Goal: Check status: Check status

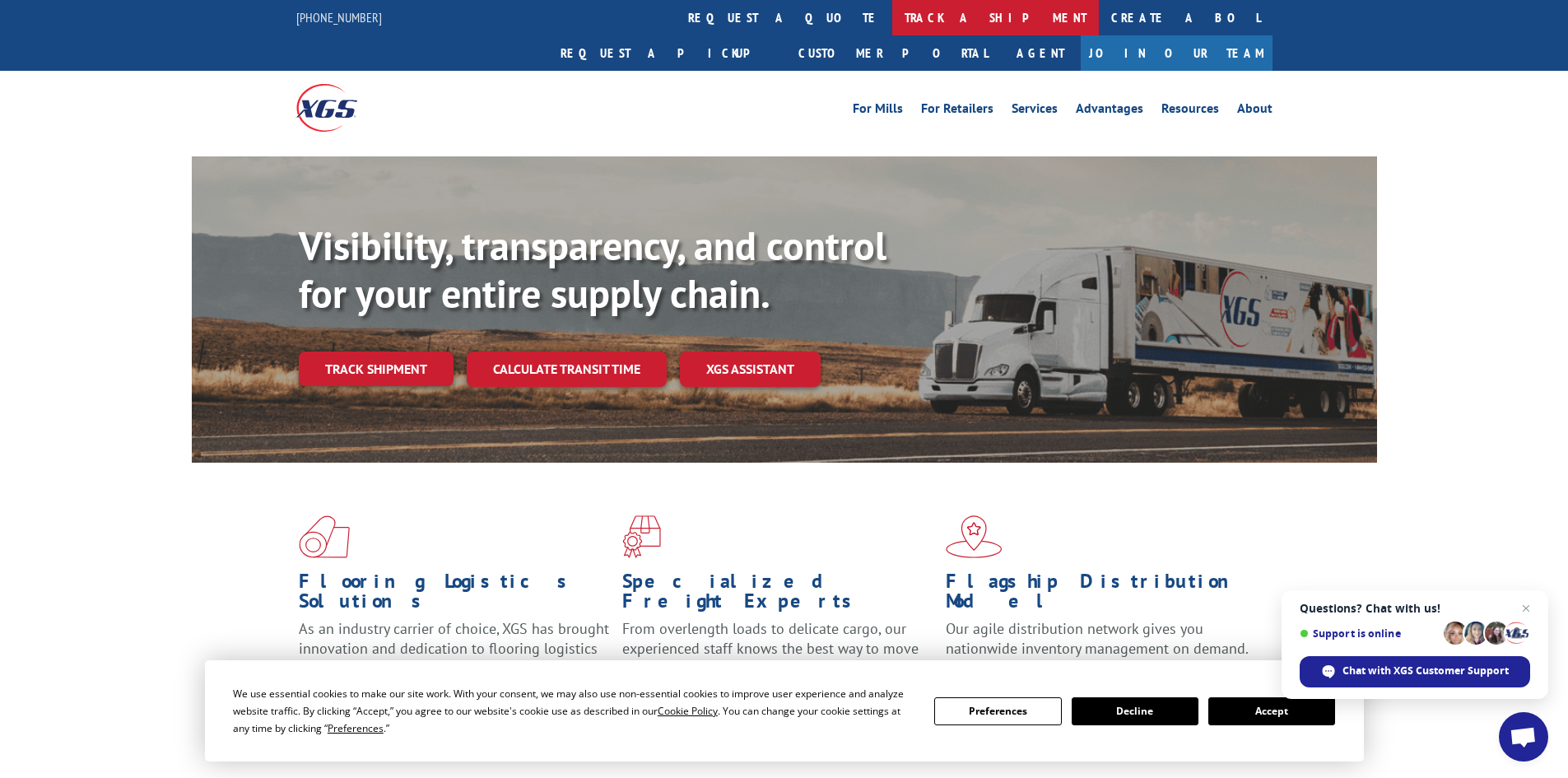
click at [893, 18] on link "track a shipment" at bounding box center [996, 17] width 207 height 35
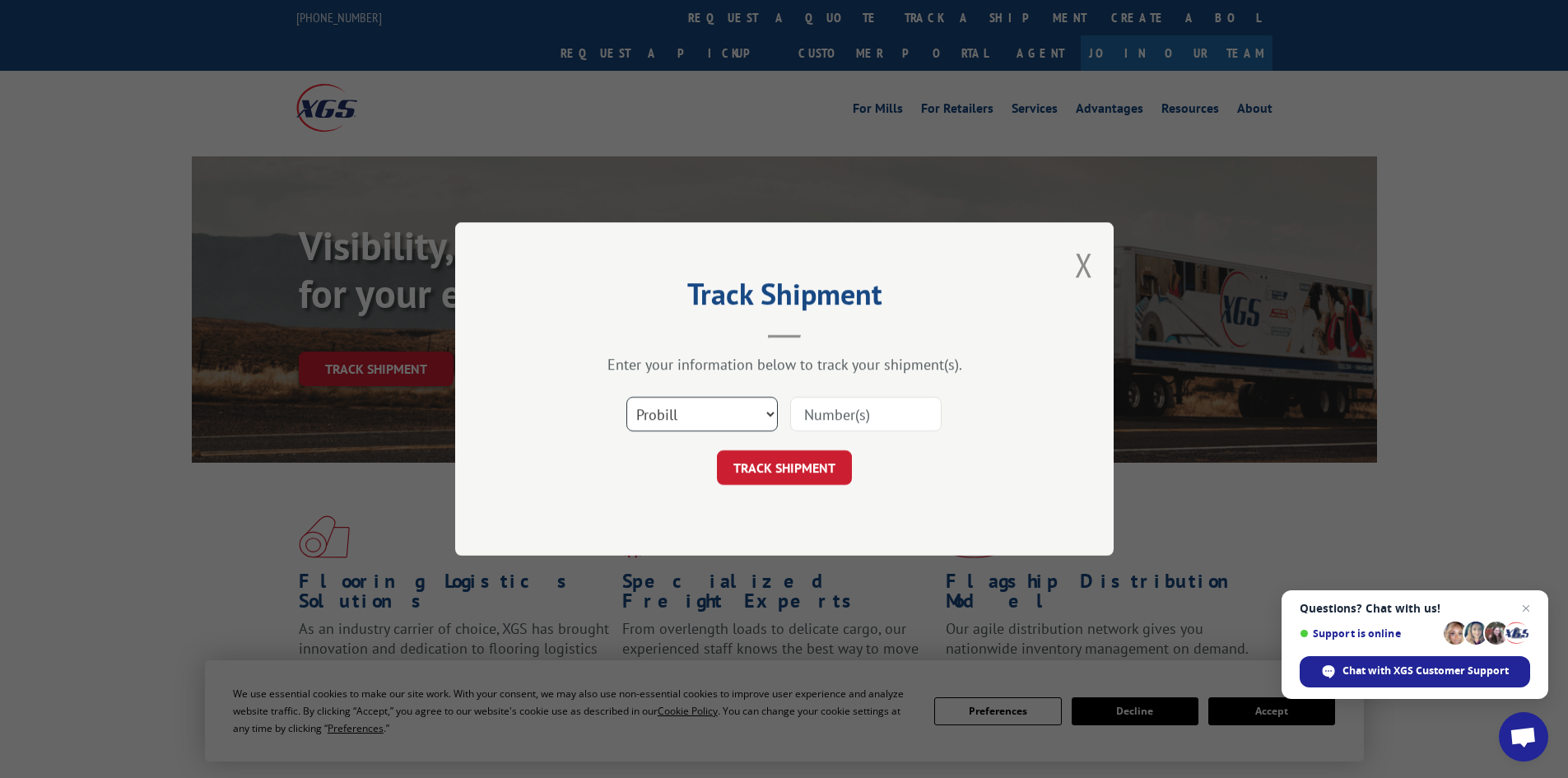
click at [672, 404] on select "Select category... Probill BOL PO" at bounding box center [702, 414] width 151 height 35
select select "bol"
click at [626, 397] on select "Select category... Probill BOL PO" at bounding box center [702, 414] width 151 height 35
click at [818, 409] on input at bounding box center [866, 414] width 151 height 35
paste input "7057659"
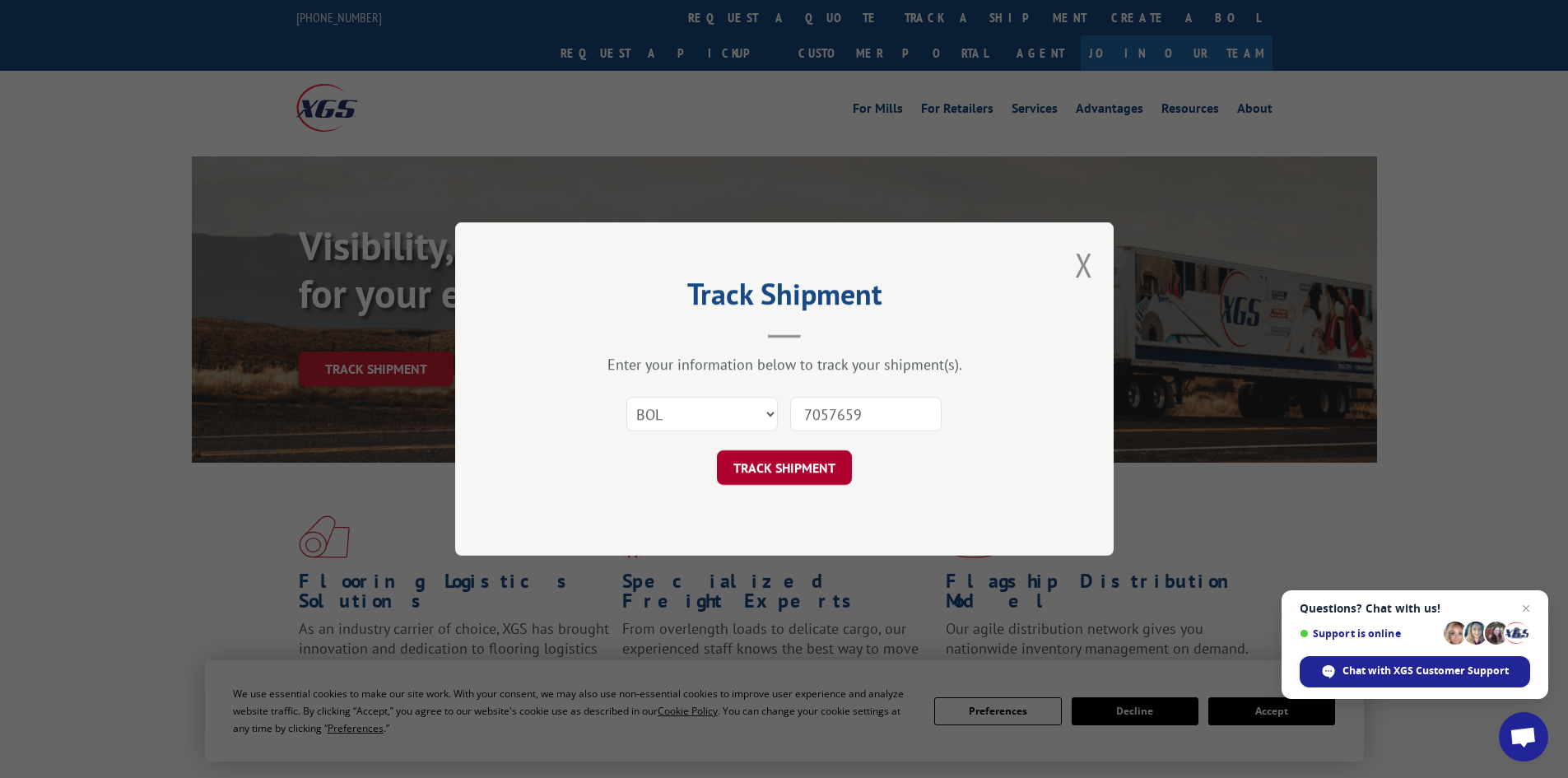
type input "7057659"
click at [787, 470] on button "TRACK SHIPMENT" at bounding box center [784, 467] width 135 height 35
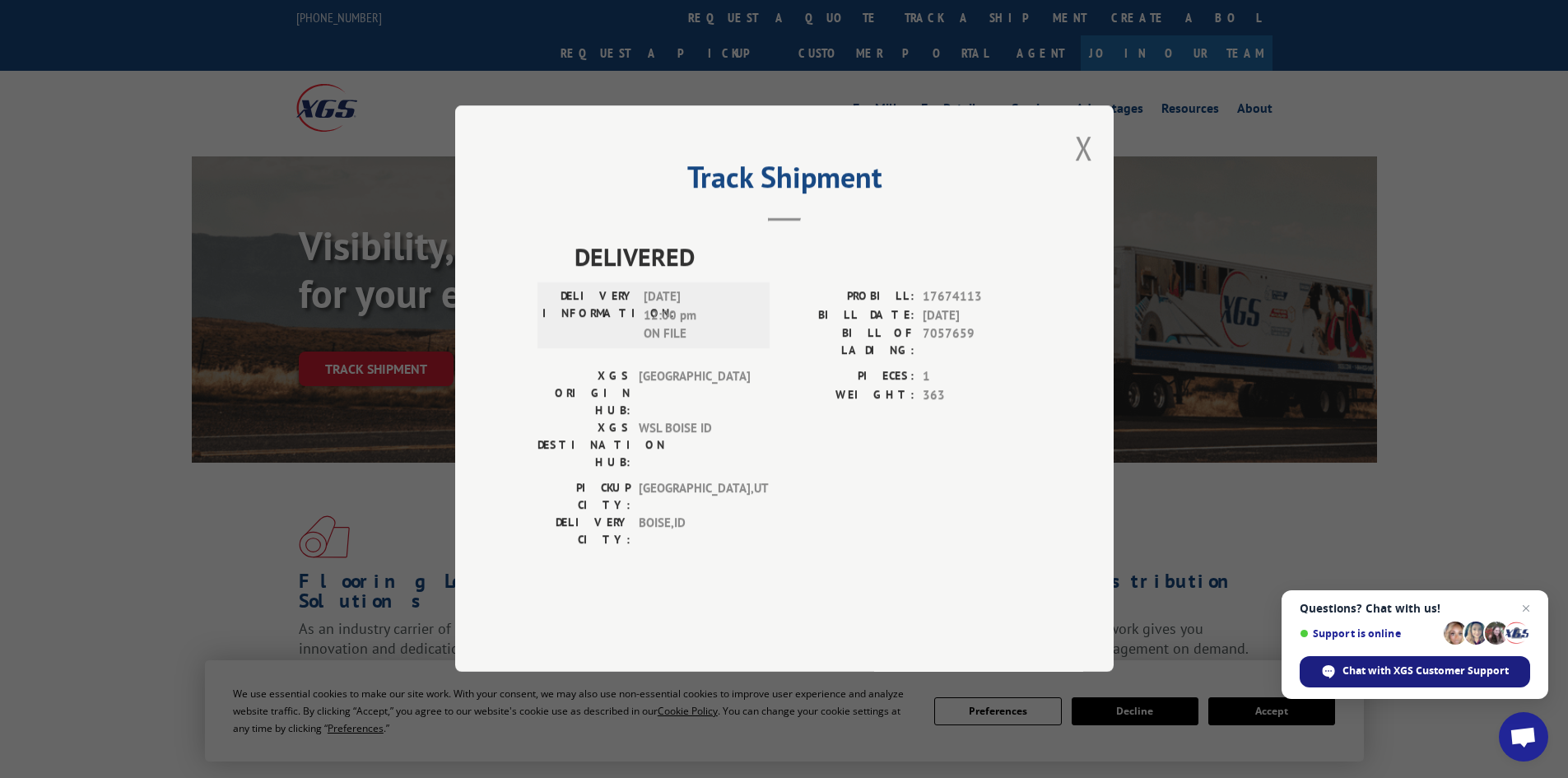
click at [1419, 672] on span "Chat with XGS Customer Support" at bounding box center [1426, 671] width 166 height 15
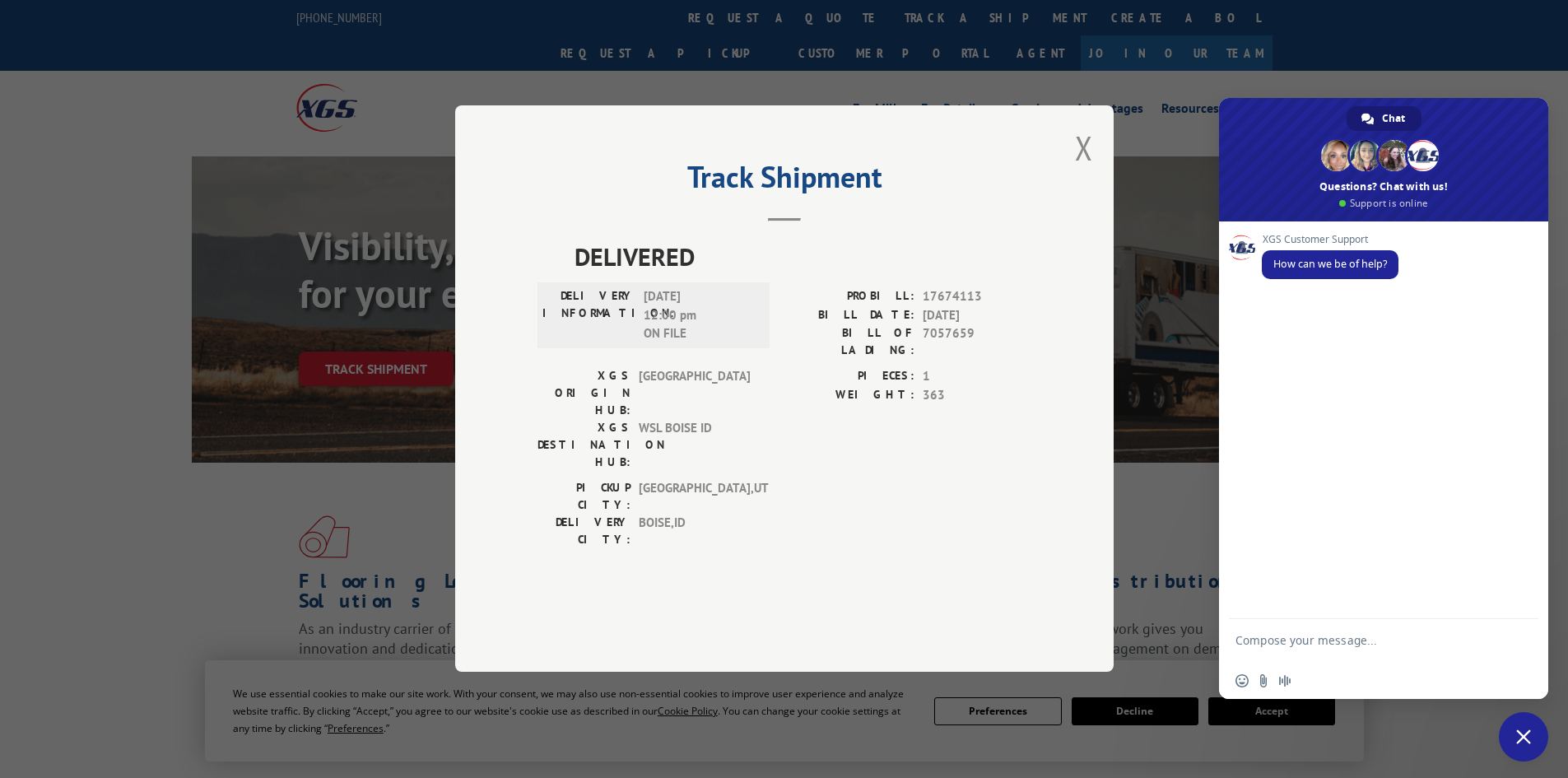
click at [1272, 640] on textarea "Compose your message..." at bounding box center [1365, 647] width 260 height 29
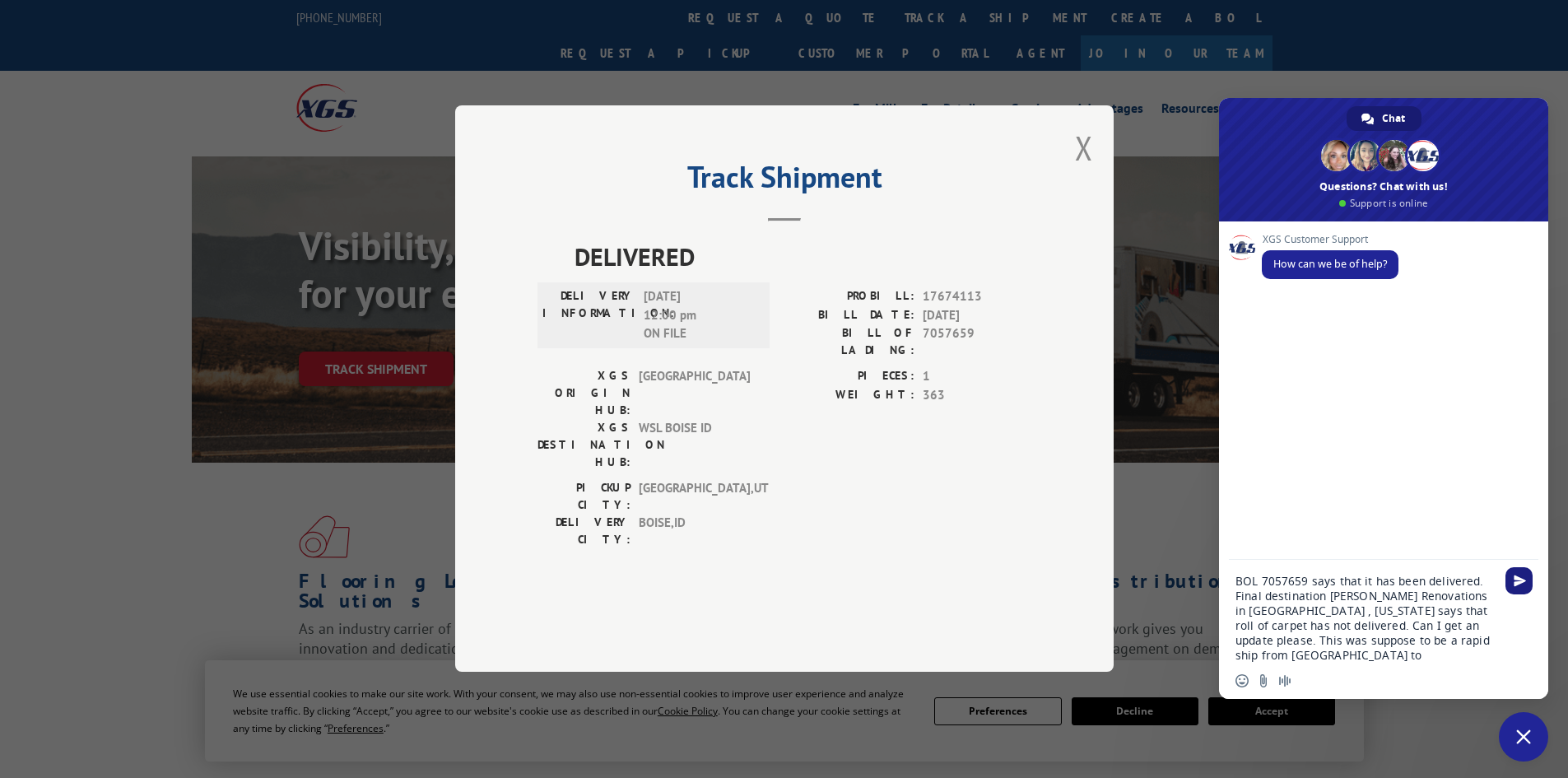
type textarea "BOL 7057659 says that it has been delivered. Final destination [PERSON_NAME] Re…"
click at [1516, 584] on span "Send" at bounding box center [1520, 580] width 12 height 12
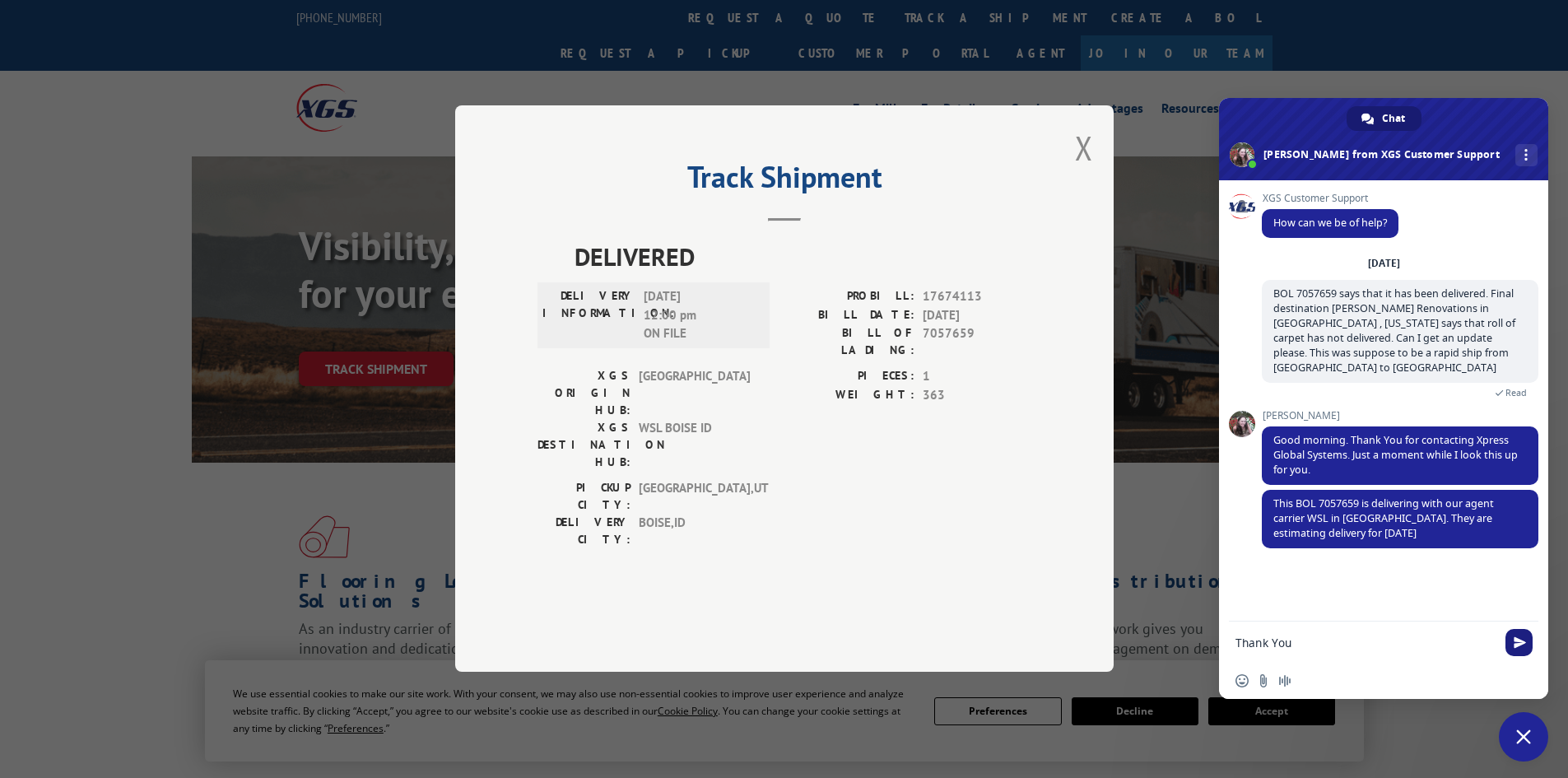
type textarea "Thank You"
click at [1516, 635] on span "Send" at bounding box center [1519, 642] width 27 height 27
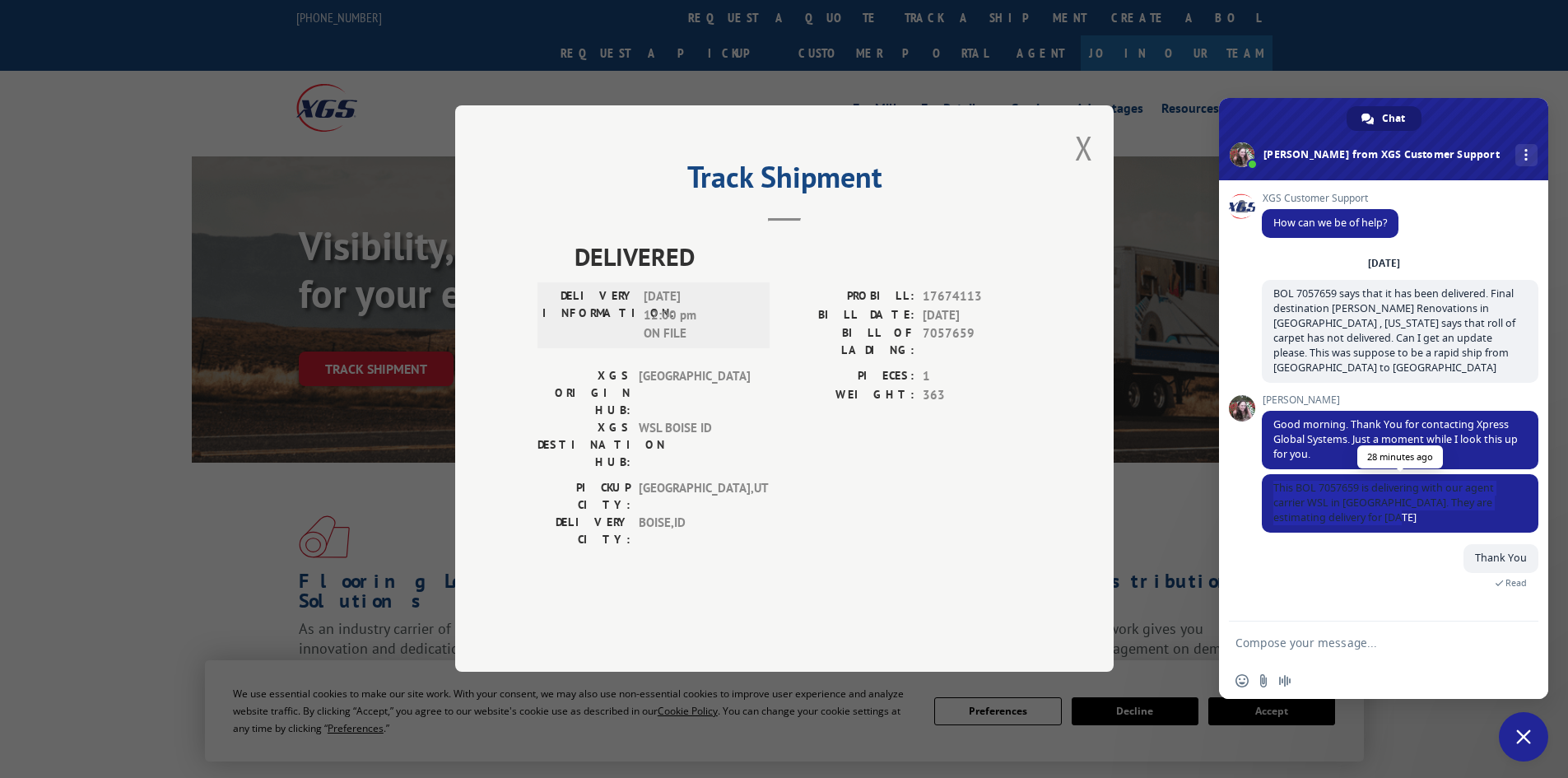
drag, startPoint x: 1368, startPoint y: 502, endPoint x: 1268, endPoint y: 472, distance: 104.4
click at [1268, 474] on span "This BOL 7057659 is delivering with our agent carrier WSL in [GEOGRAPHIC_DATA].…" at bounding box center [1400, 503] width 277 height 59
copy span "This BOL 7057659 is delivering with our agent carrier WSL in [GEOGRAPHIC_DATA].…"
